Goal: Find specific page/section: Find specific page/section

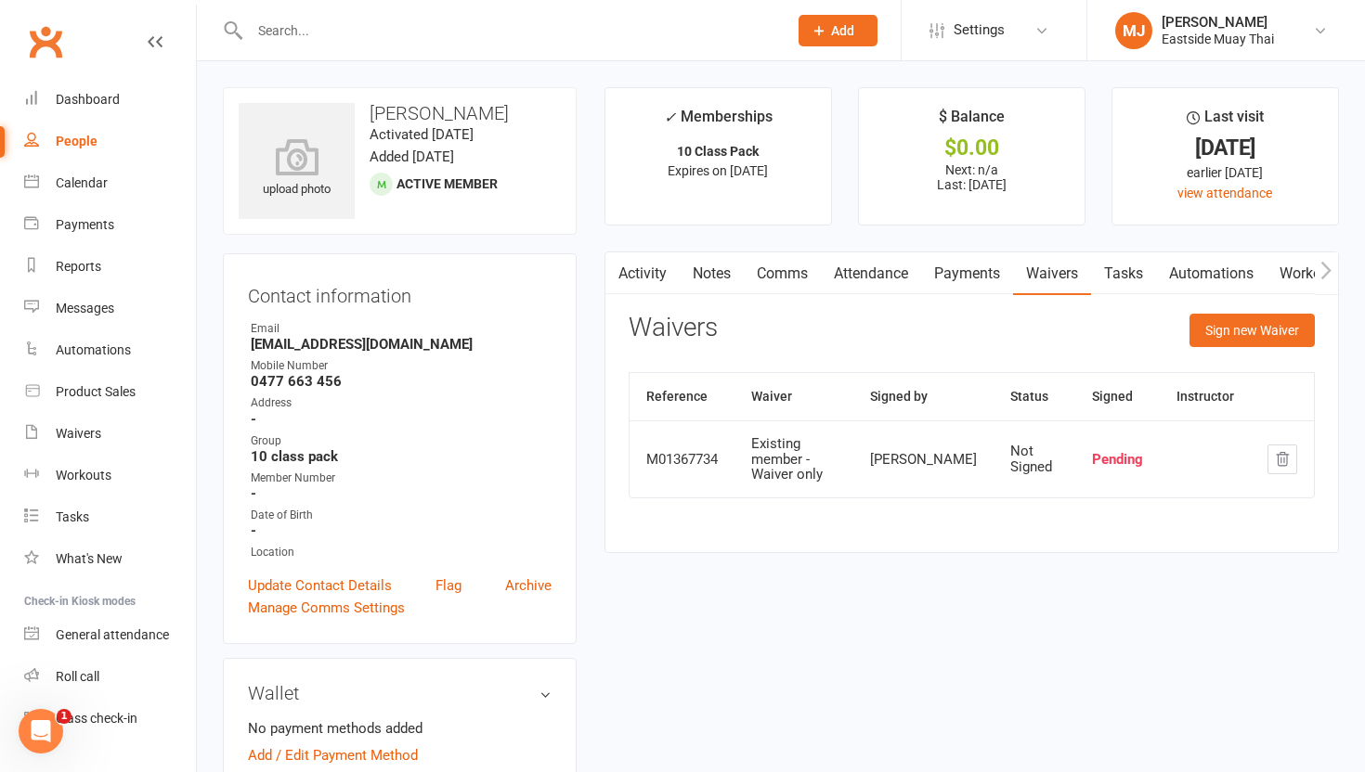
click at [349, 33] on input "text" at bounding box center [509, 31] width 530 height 26
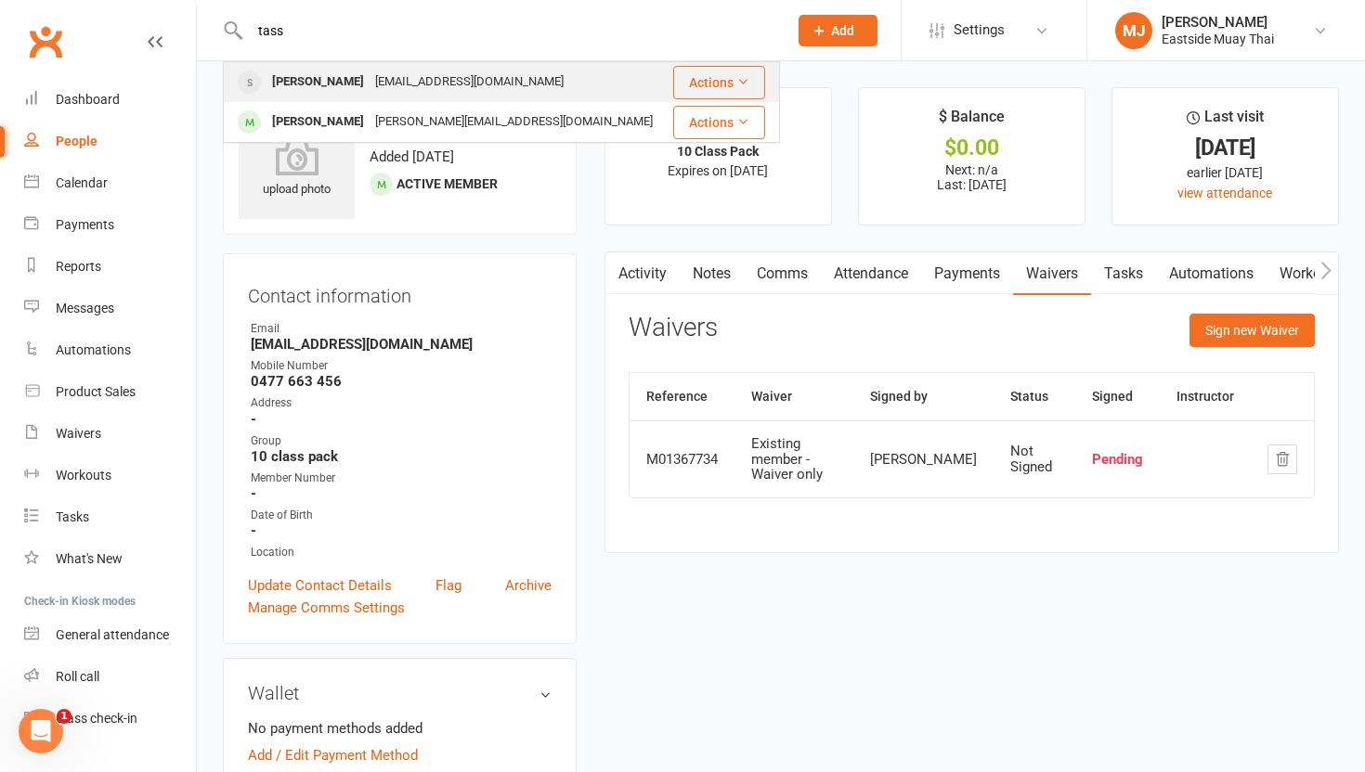
type input "tass"
click at [296, 86] on div "[PERSON_NAME]" at bounding box center [317, 82] width 103 height 27
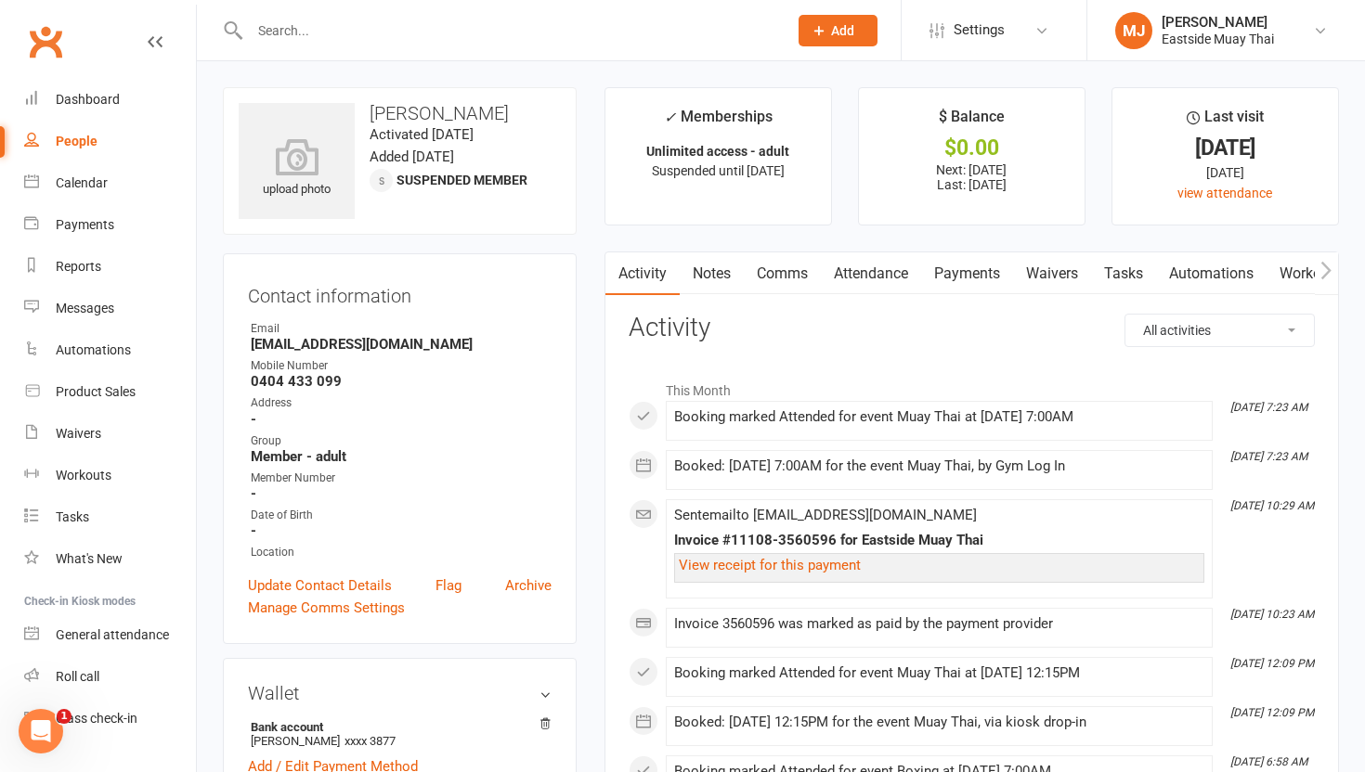
click at [1061, 275] on link "Waivers" at bounding box center [1052, 274] width 78 height 43
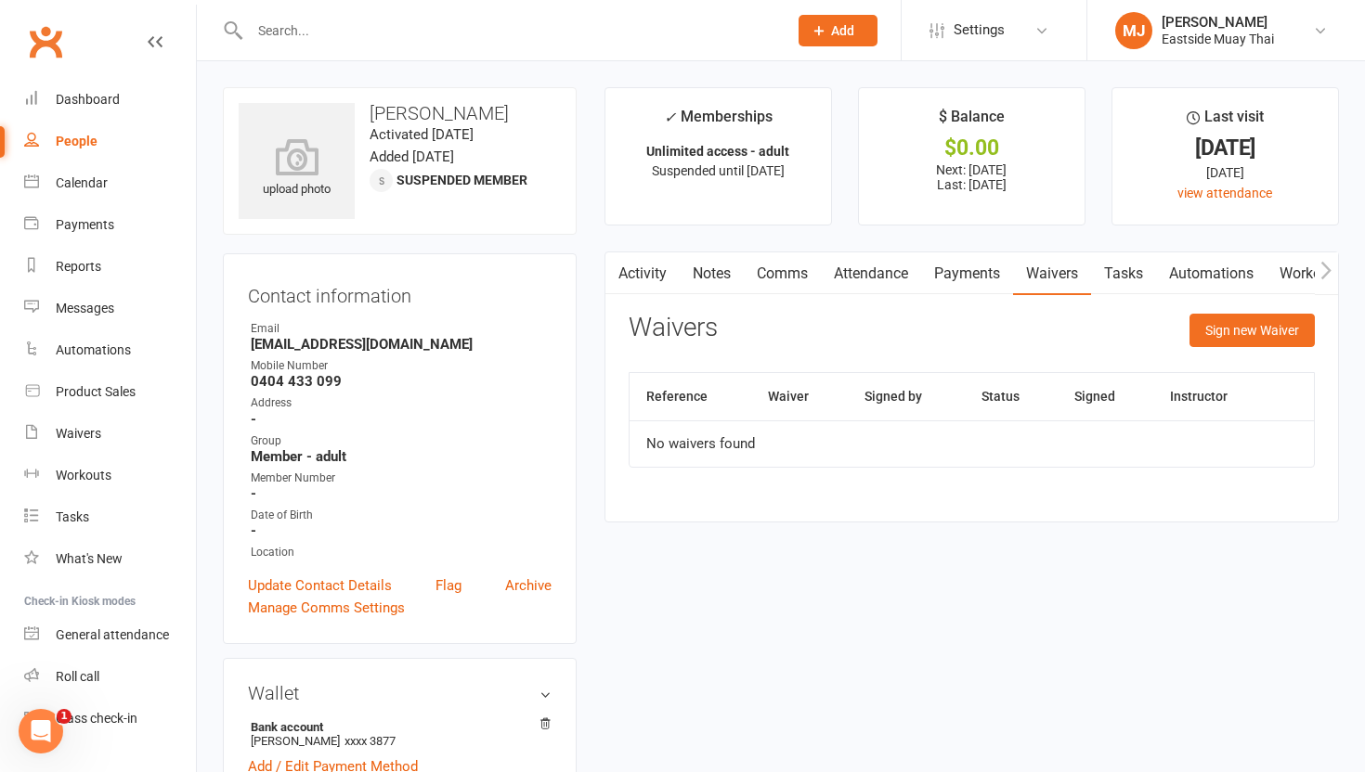
click at [968, 278] on link "Payments" at bounding box center [967, 274] width 92 height 43
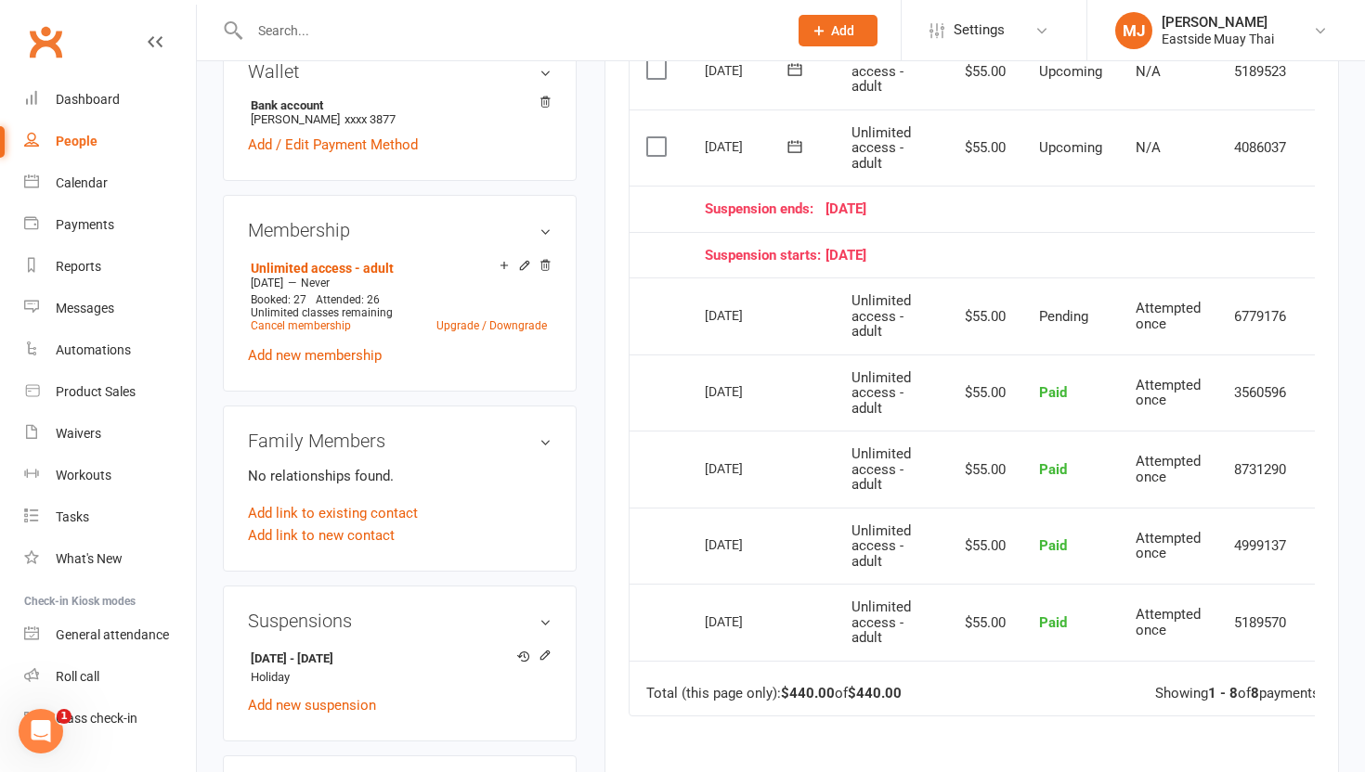
scroll to position [0, 45]
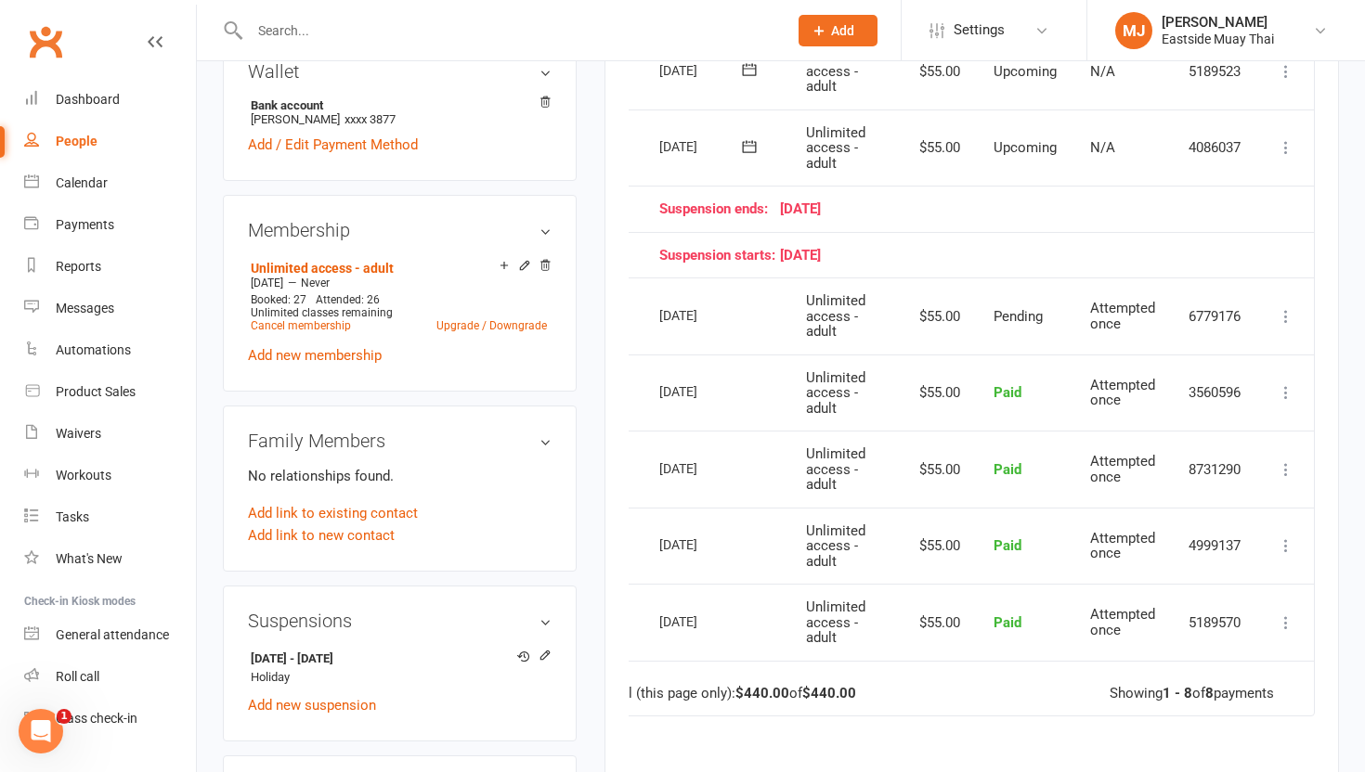
click at [1282, 313] on icon at bounding box center [1286, 316] width 19 height 19
click at [977, 345] on td "Pending" at bounding box center [1025, 316] width 97 height 77
